Goal: Find specific page/section: Find specific page/section

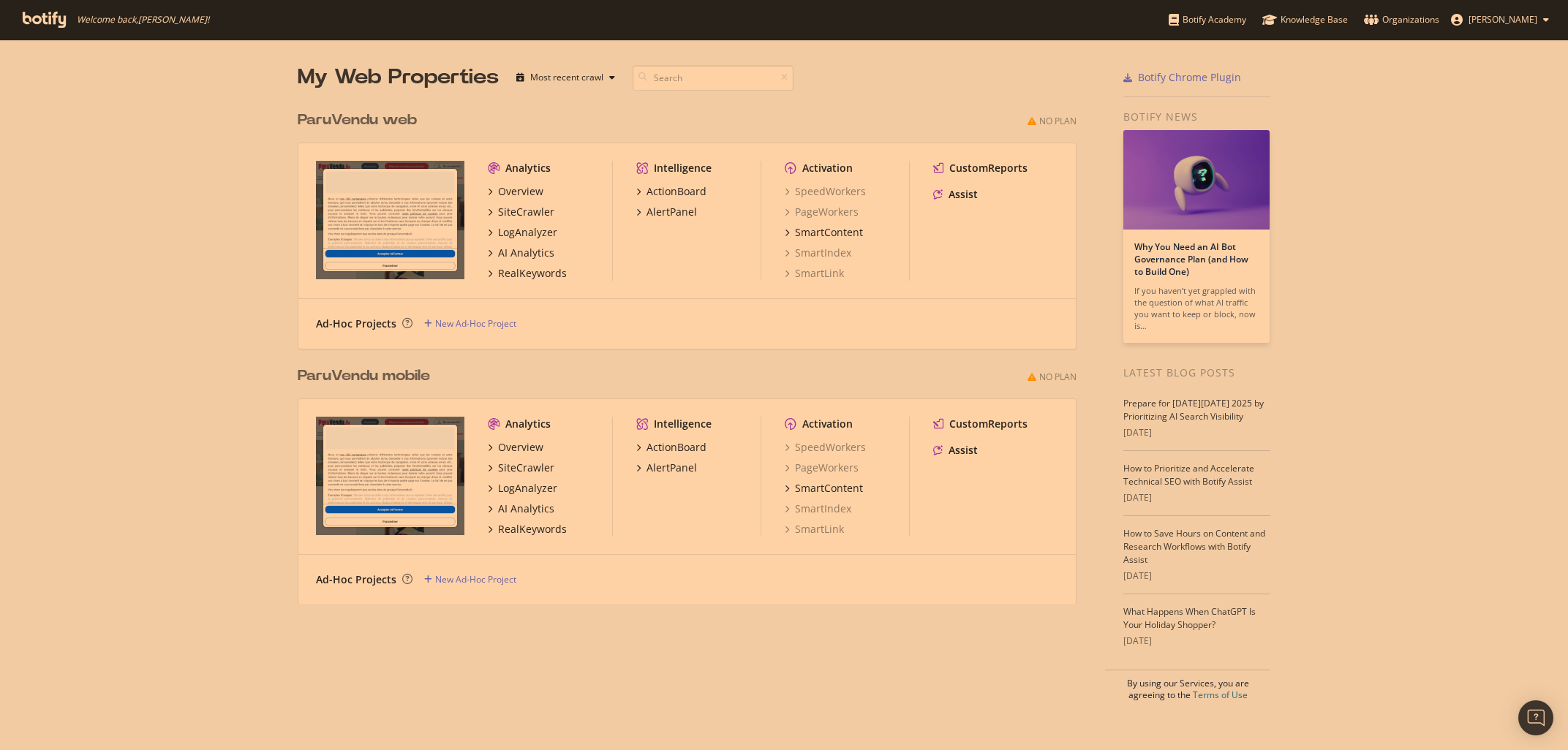
scroll to position [750, 1568]
click at [535, 190] on div "Overview" at bounding box center [521, 192] width 45 height 15
